Goal: Task Accomplishment & Management: Manage account settings

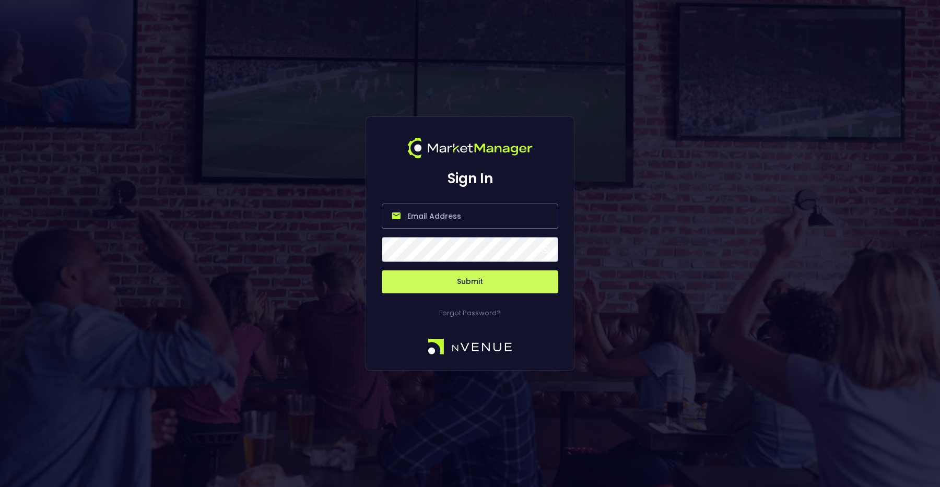
click at [475, 225] on input "email" at bounding box center [470, 216] width 177 height 25
type input "[PERSON_NAME][EMAIL_ADDRESS][DOMAIN_NAME]"
click at [453, 285] on button "Submit" at bounding box center [470, 282] width 177 height 23
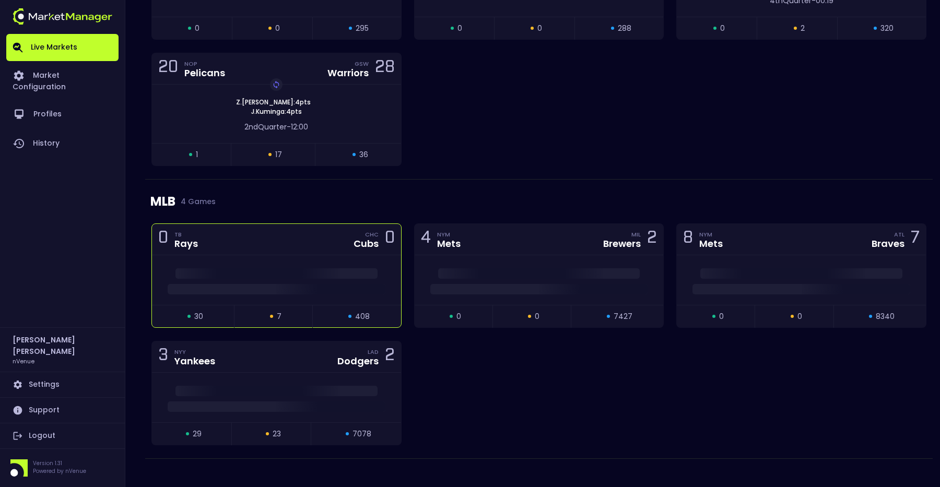
scroll to position [1439, 0]
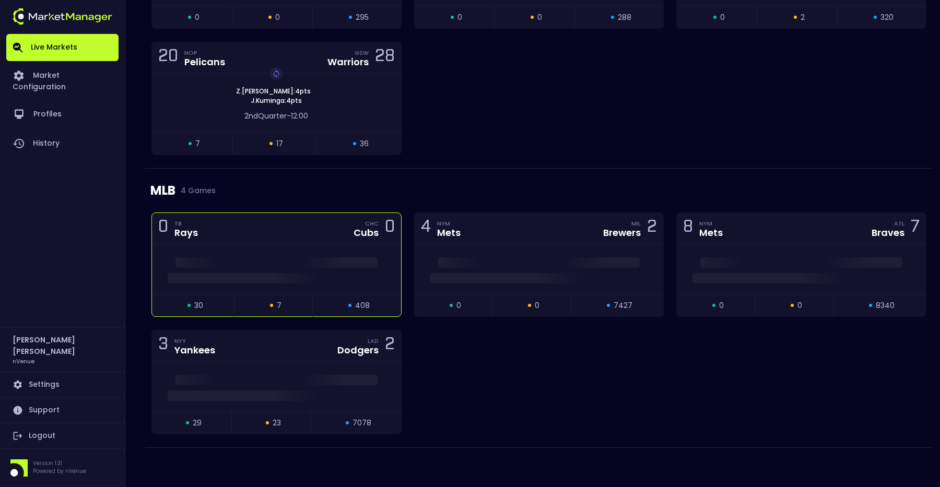
click at [250, 258] on span at bounding box center [276, 262] width 202 height 10
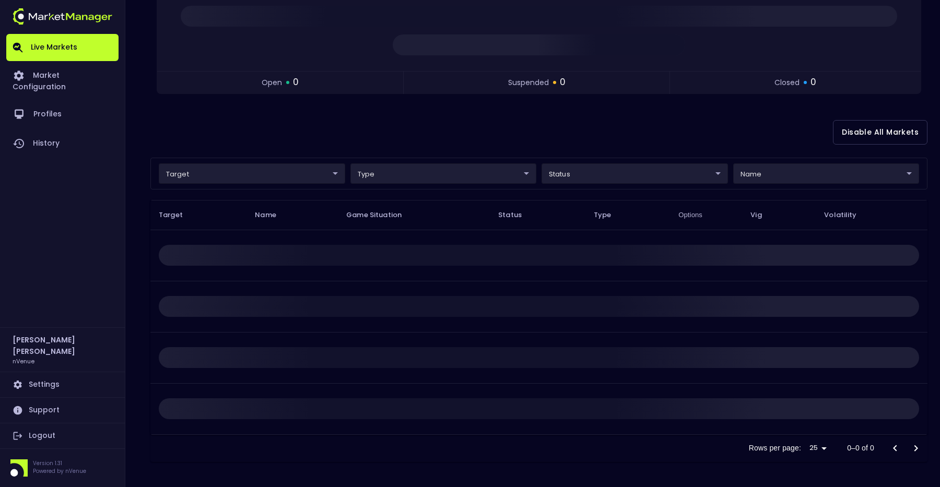
scroll to position [0, 0]
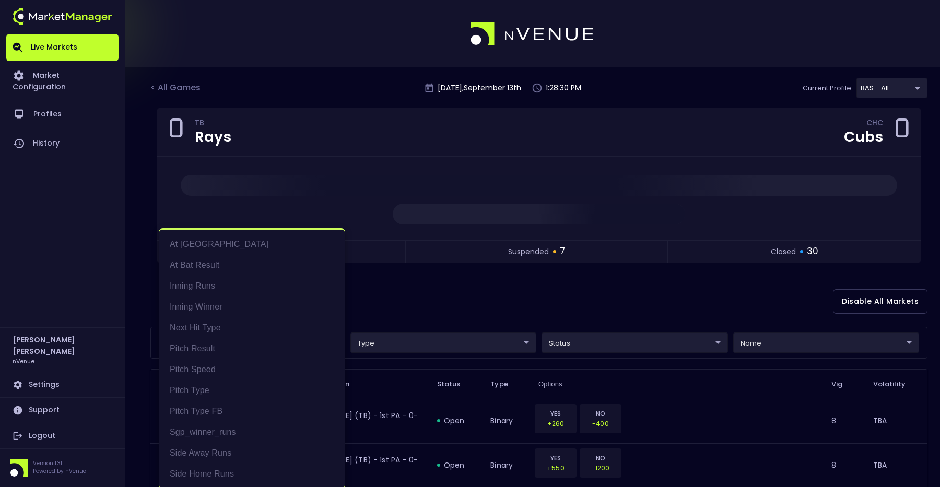
scroll to position [2, 0]
click at [408, 296] on div at bounding box center [470, 243] width 940 height 487
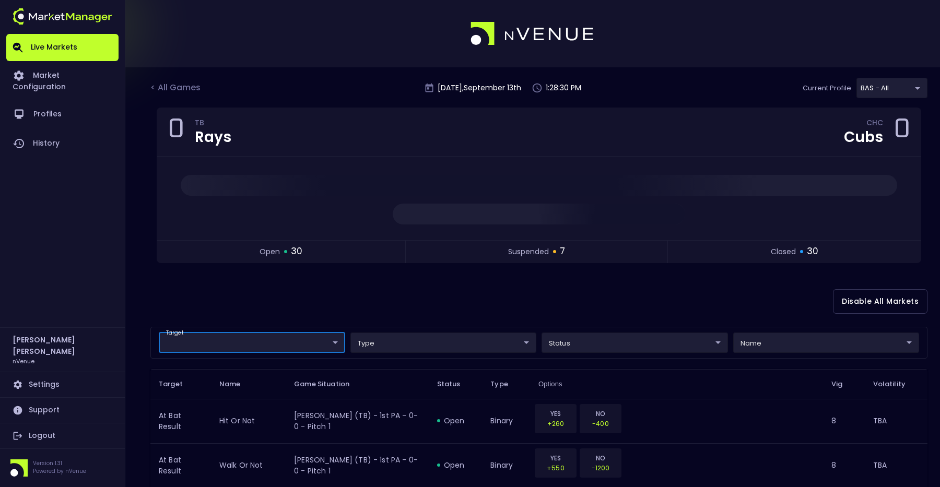
scroll to position [0, 0]
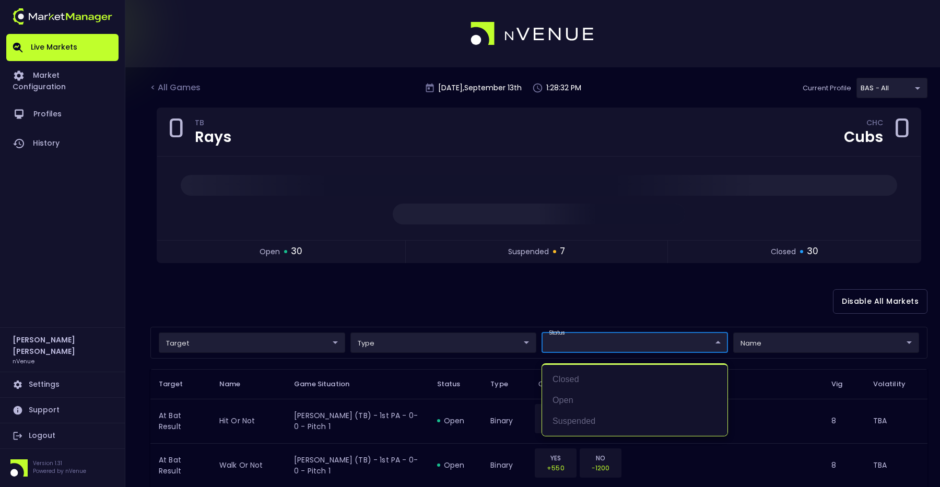
click at [542, 305] on div at bounding box center [470, 243] width 940 height 487
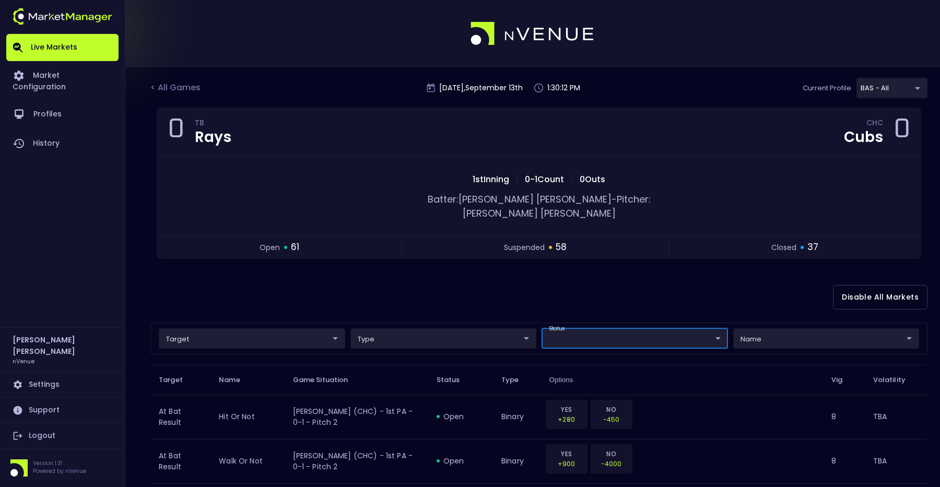
click at [415, 286] on div "Disable All Markets" at bounding box center [538, 297] width 777 height 51
